Goal: Transaction & Acquisition: Download file/media

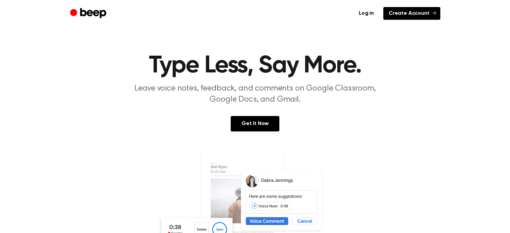
click at [406, 8] on link "Create Account" at bounding box center [411, 13] width 57 height 13
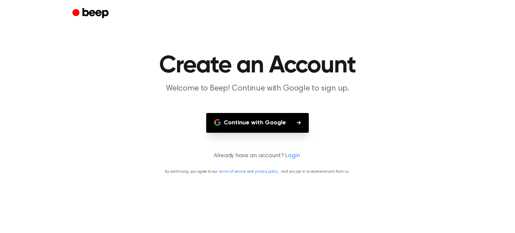
click at [283, 124] on button "Continue with Google" at bounding box center [257, 123] width 103 height 20
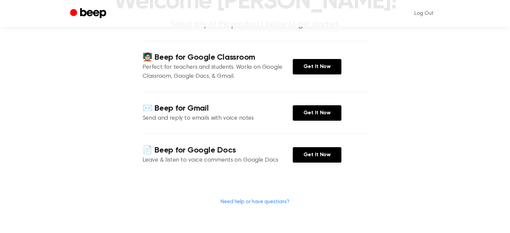
scroll to position [64, 0]
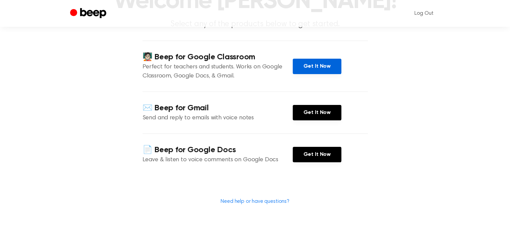
click at [324, 65] on link "Get It Now" at bounding box center [317, 66] width 49 height 15
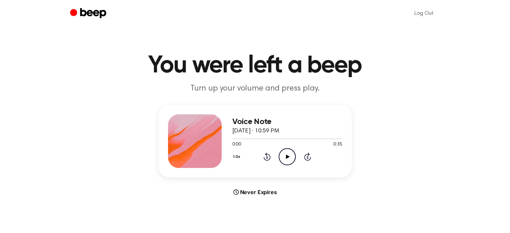
click at [286, 160] on icon "Play Audio" at bounding box center [287, 156] width 17 height 17
click at [286, 160] on icon "Pause Audio" at bounding box center [287, 156] width 17 height 17
